Goal: Information Seeking & Learning: Learn about a topic

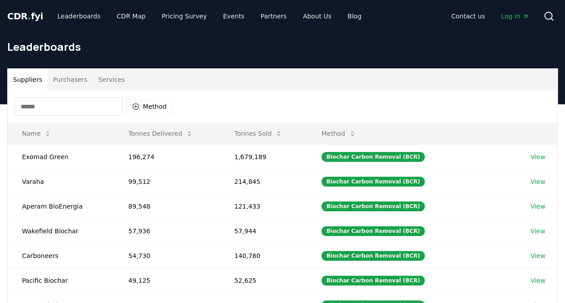
click at [32, 85] on button "Suppliers" at bounding box center [28, 80] width 40 height 22
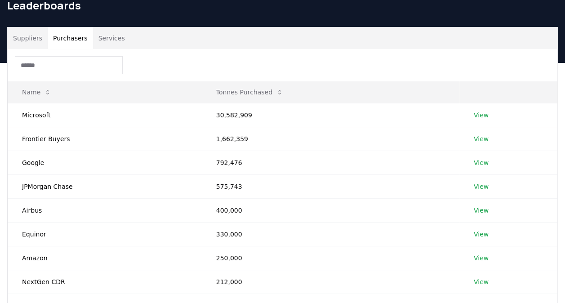
click at [59, 31] on button "Purchasers" at bounding box center [70, 38] width 45 height 22
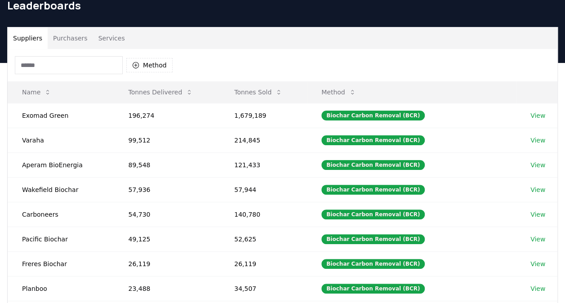
click at [26, 37] on button "Suppliers" at bounding box center [28, 38] width 40 height 22
click at [248, 96] on button "Tonnes Sold" at bounding box center [258, 92] width 63 height 18
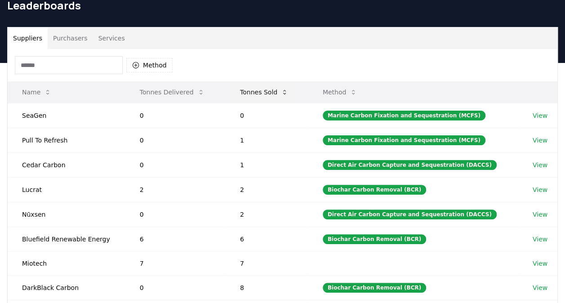
click at [248, 96] on button "Tonnes Sold" at bounding box center [264, 92] width 63 height 18
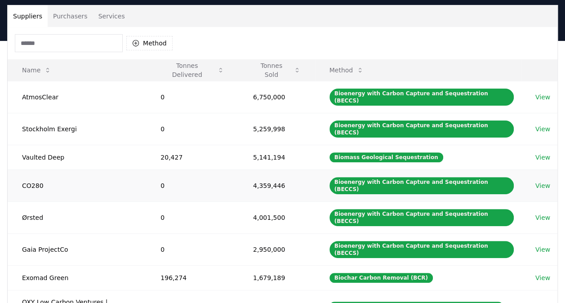
scroll to position [64, 0]
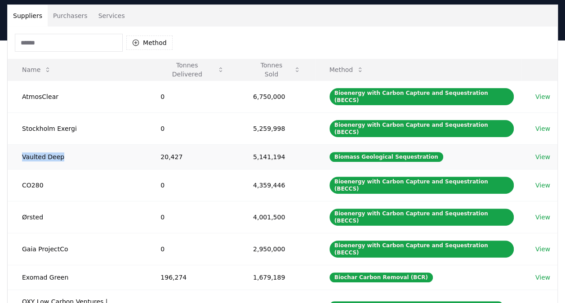
drag, startPoint x: 70, startPoint y: 144, endPoint x: 14, endPoint y: 148, distance: 55.9
click at [14, 148] on td "Vaulted Deep" at bounding box center [77, 156] width 138 height 25
copy td "Vaulted Deep"
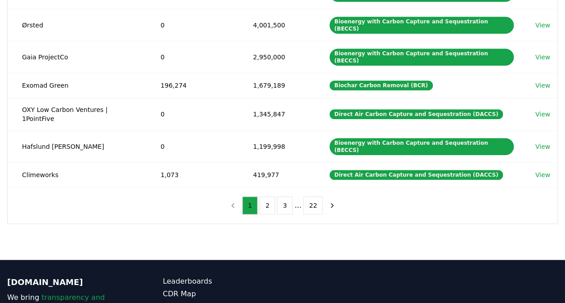
scroll to position [260, 0]
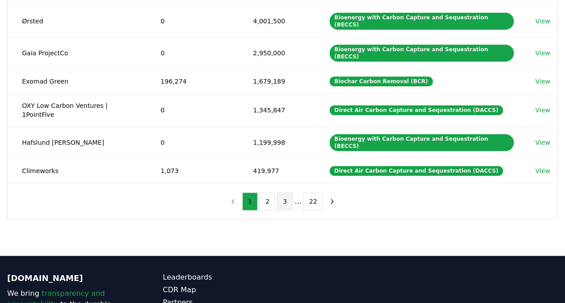
click at [278, 192] on button "3" at bounding box center [285, 201] width 16 height 18
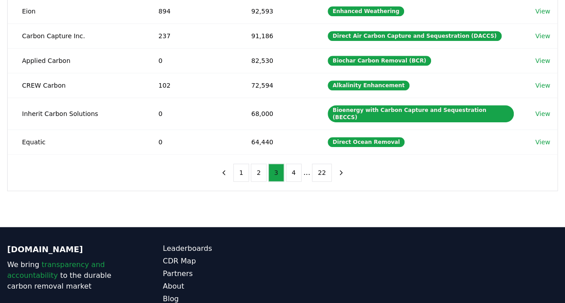
click at [269, 164] on ul "1 2 3 4 ... 22" at bounding box center [282, 173] width 98 height 18
click at [266, 164] on button "2" at bounding box center [259, 173] width 16 height 18
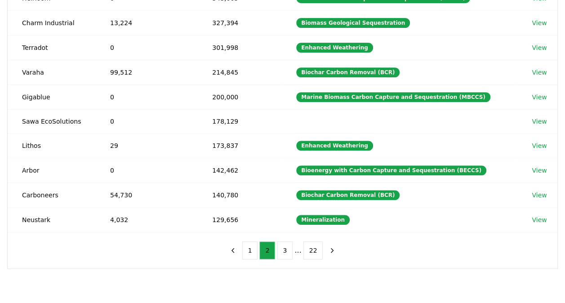
scroll to position [158, 0]
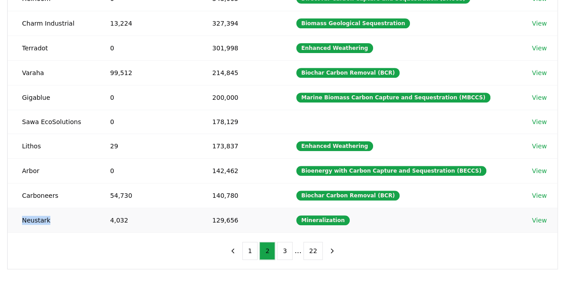
drag, startPoint x: 56, startPoint y: 214, endPoint x: 23, endPoint y: 219, distance: 32.8
click at [23, 219] on td "Neustark" at bounding box center [52, 220] width 88 height 25
copy td "Neustark"
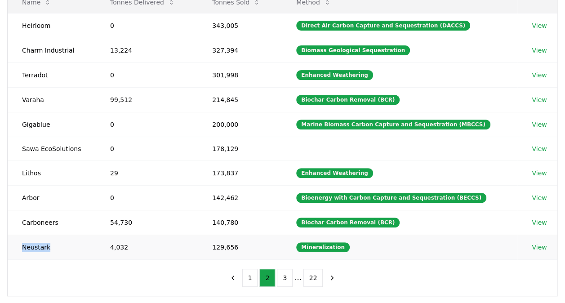
scroll to position [133, 0]
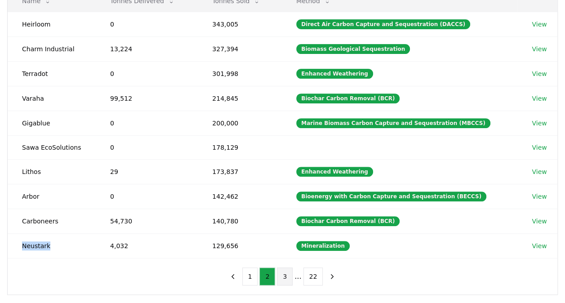
click at [287, 268] on button "3" at bounding box center [285, 277] width 16 height 18
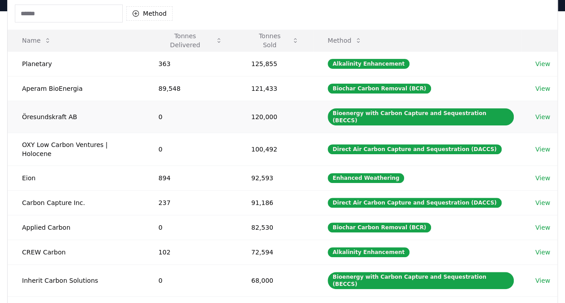
scroll to position [127, 0]
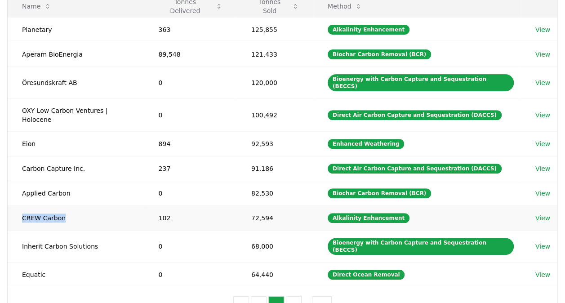
drag, startPoint x: 89, startPoint y: 196, endPoint x: 22, endPoint y: 200, distance: 66.6
click at [22, 205] on td "CREW Carbon" at bounding box center [76, 217] width 137 height 25
copy td "CREW Carbon"
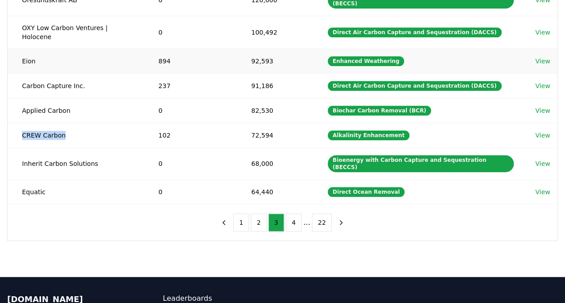
scroll to position [213, 0]
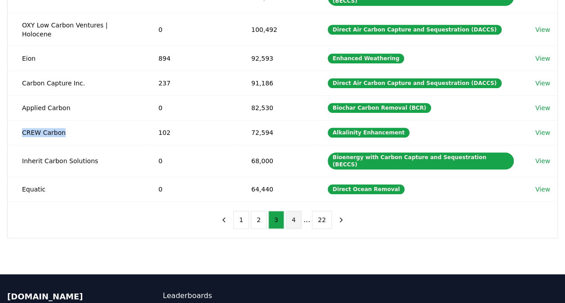
click at [290, 211] on button "4" at bounding box center [294, 220] width 16 height 18
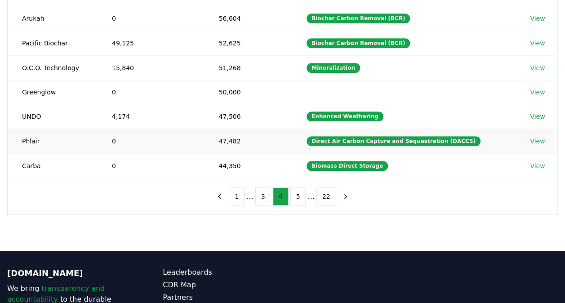
scroll to position [204, 0]
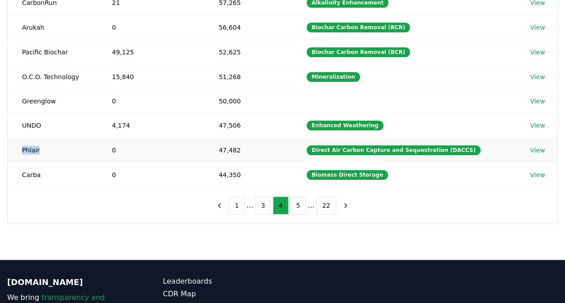
drag, startPoint x: 72, startPoint y: 146, endPoint x: 22, endPoint y: 148, distance: 50.4
click at [22, 148] on td "Phlair" at bounding box center [53, 150] width 90 height 25
copy td "Phlair"
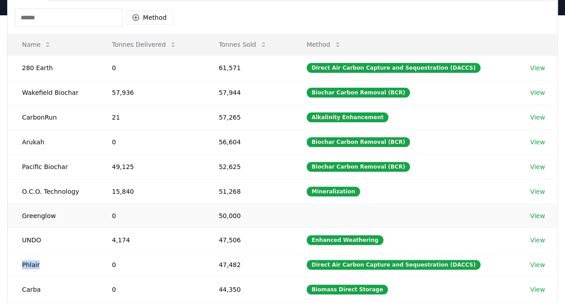
scroll to position [174, 0]
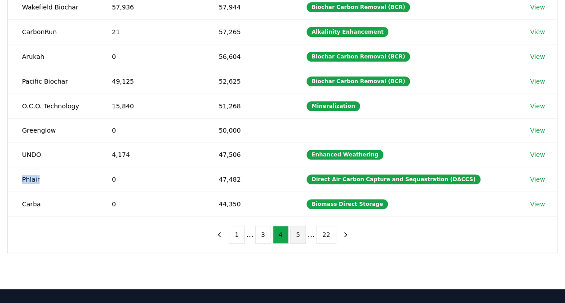
click at [298, 226] on button "5" at bounding box center [298, 235] width 16 height 18
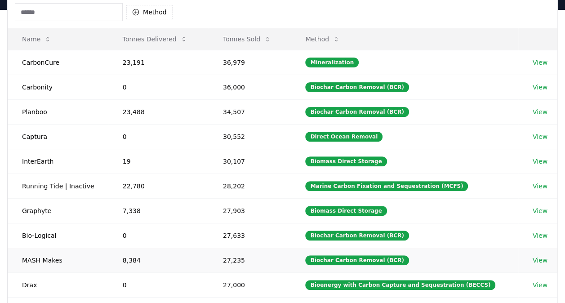
scroll to position [94, 0]
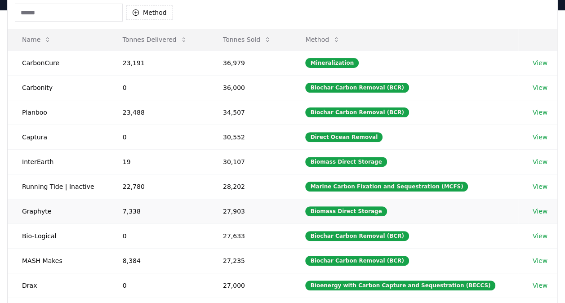
click at [239, 203] on td "27,903" at bounding box center [250, 211] width 83 height 25
drag, startPoint x: 239, startPoint y: 203, endPoint x: 260, endPoint y: 209, distance: 21.4
click at [260, 209] on td "27,903" at bounding box center [250, 211] width 83 height 25
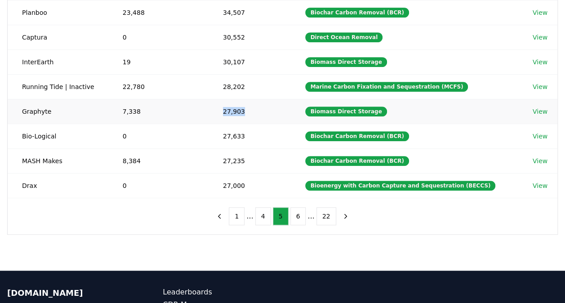
scroll to position [197, 0]
